Goal: Information Seeking & Learning: Learn about a topic

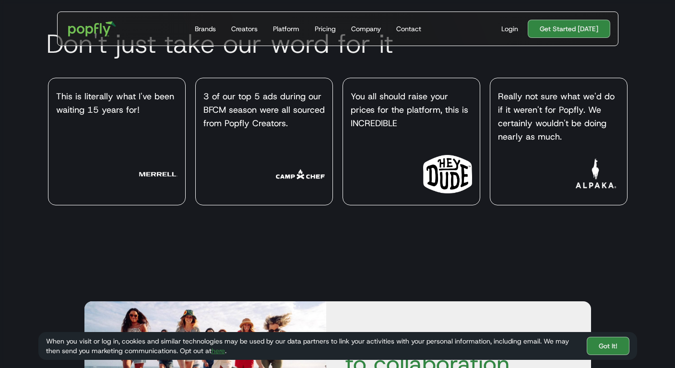
scroll to position [2574, 0]
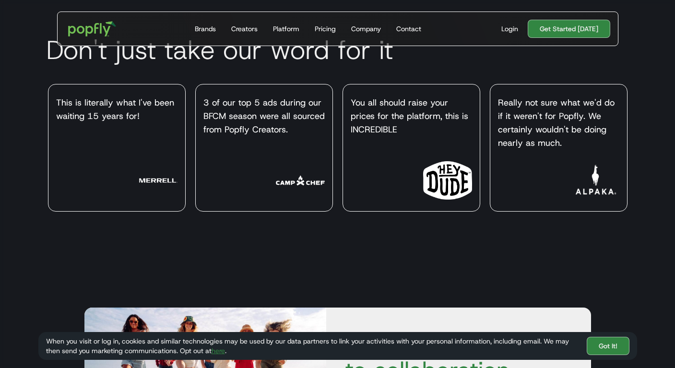
click at [596, 191] on img at bounding box center [595, 180] width 48 height 38
click at [556, 128] on div "Really not sure what we'd do if it weren't for Popfly. We certainly wouldn't be…" at bounding box center [558, 123] width 121 height 54
click at [597, 181] on img at bounding box center [595, 180] width 48 height 38
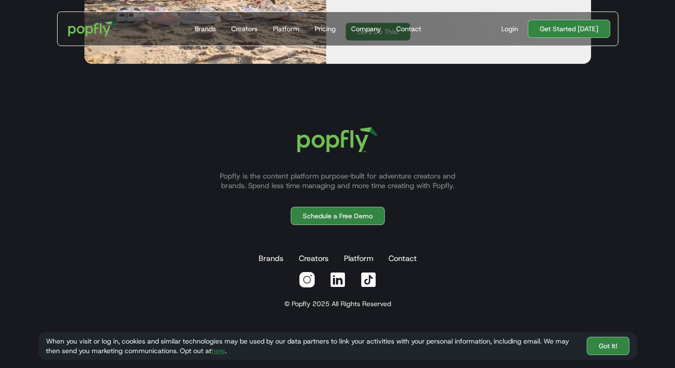
scroll to position [2976, 0]
click at [358, 259] on link "Platform" at bounding box center [358, 258] width 33 height 19
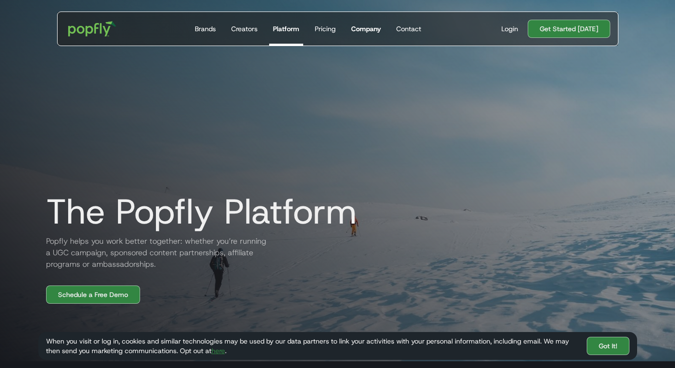
click at [359, 34] on link "Company" at bounding box center [366, 29] width 37 height 34
click at [322, 23] on link "Pricing" at bounding box center [325, 29] width 29 height 34
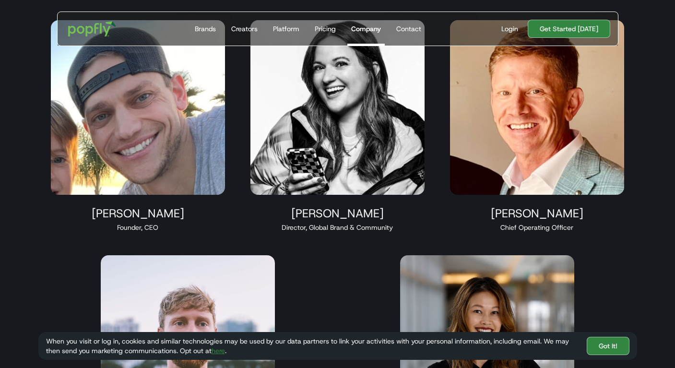
scroll to position [588, 0]
click at [113, 181] on img at bounding box center [138, 108] width 175 height 175
click at [134, 231] on div "Founder, CEO" at bounding box center [138, 228] width 175 height 10
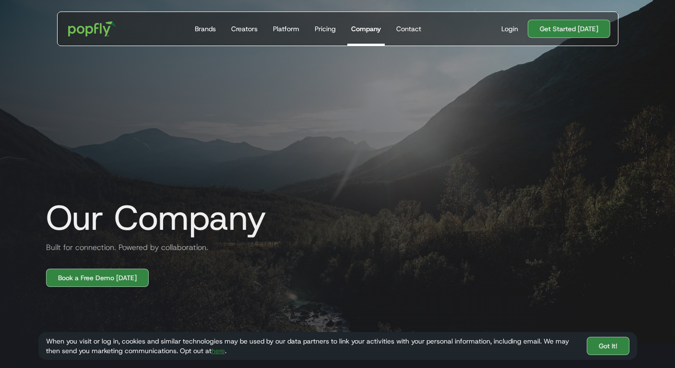
scroll to position [12, 0]
